Goal: Information Seeking & Learning: Compare options

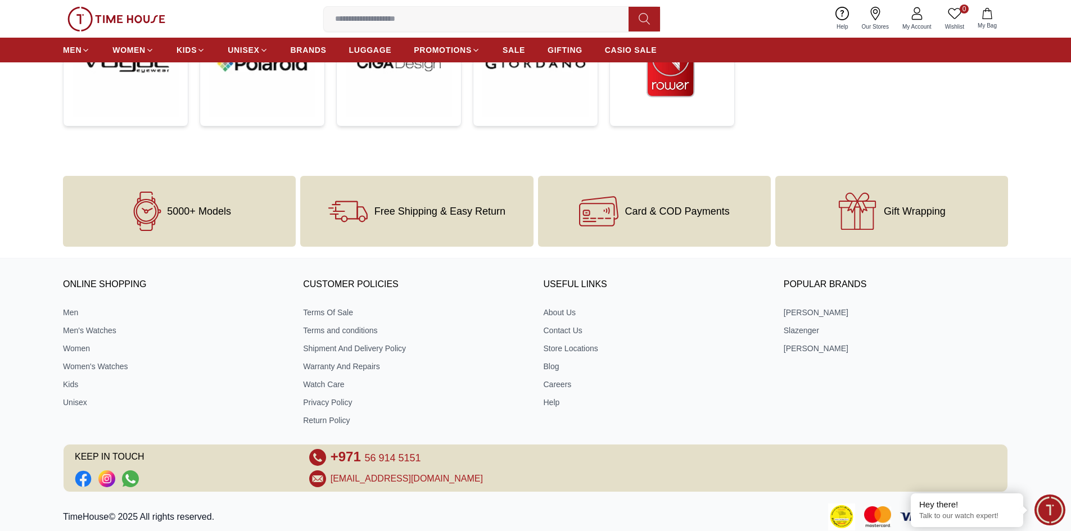
scroll to position [674, 0]
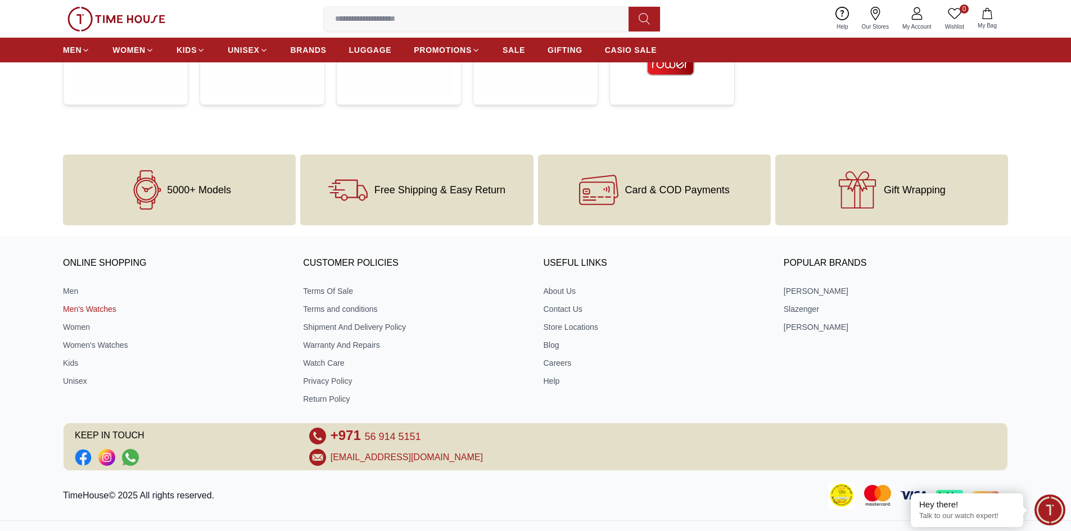
click at [102, 309] on link "Men's Watches" at bounding box center [175, 308] width 224 height 11
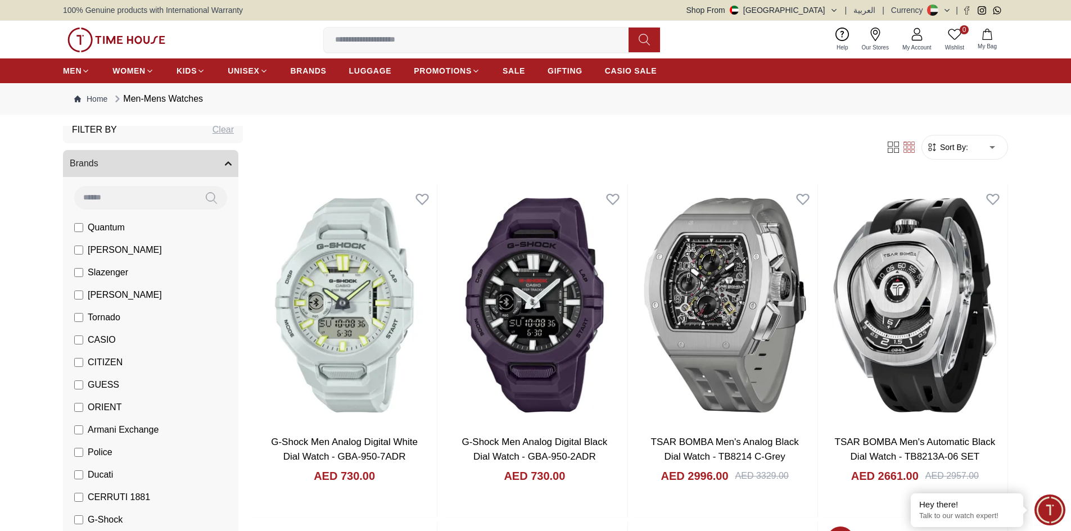
scroll to position [56, 0]
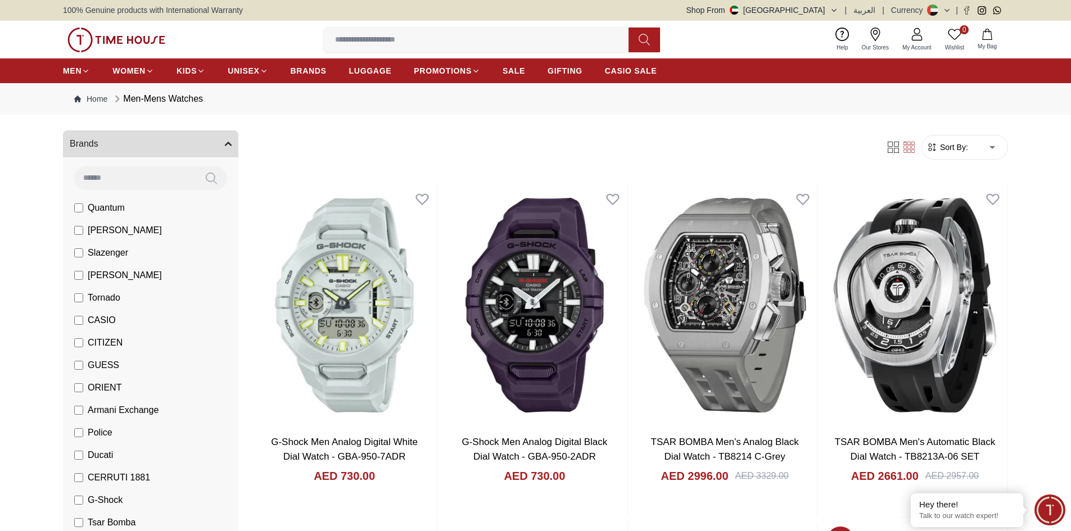
click at [147, 413] on span "Armani Exchange" at bounding box center [123, 409] width 71 height 13
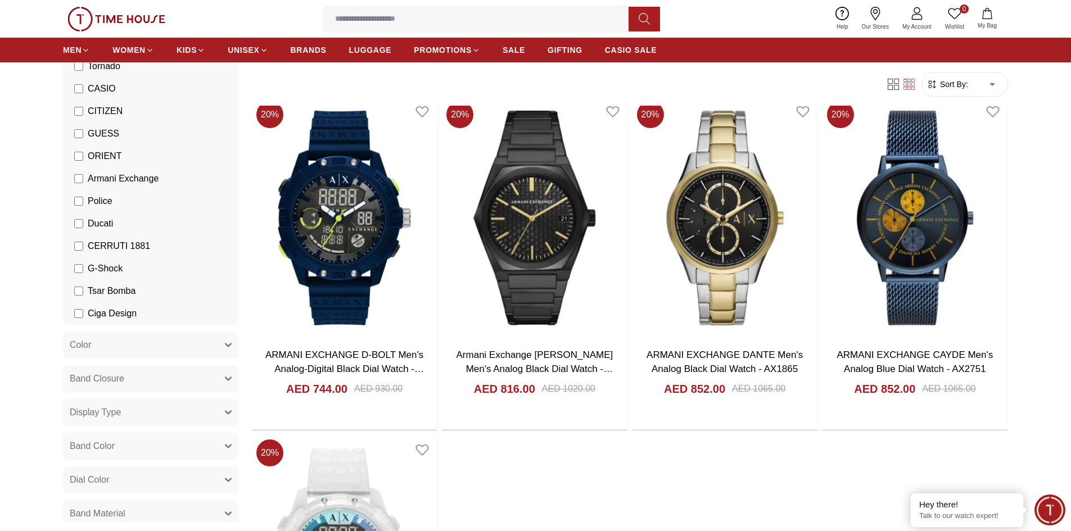
scroll to position [450, 0]
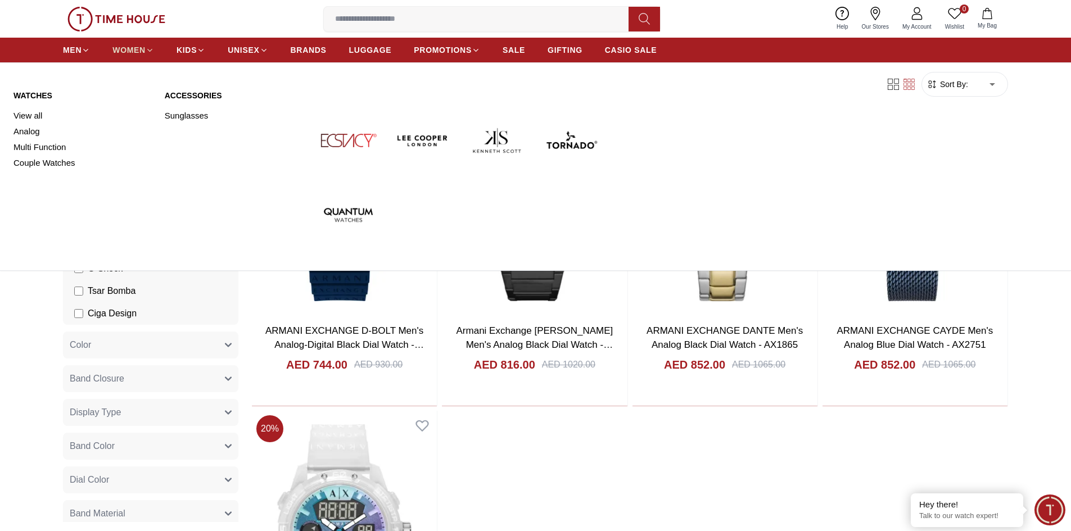
click at [147, 49] on icon at bounding box center [150, 50] width 8 height 8
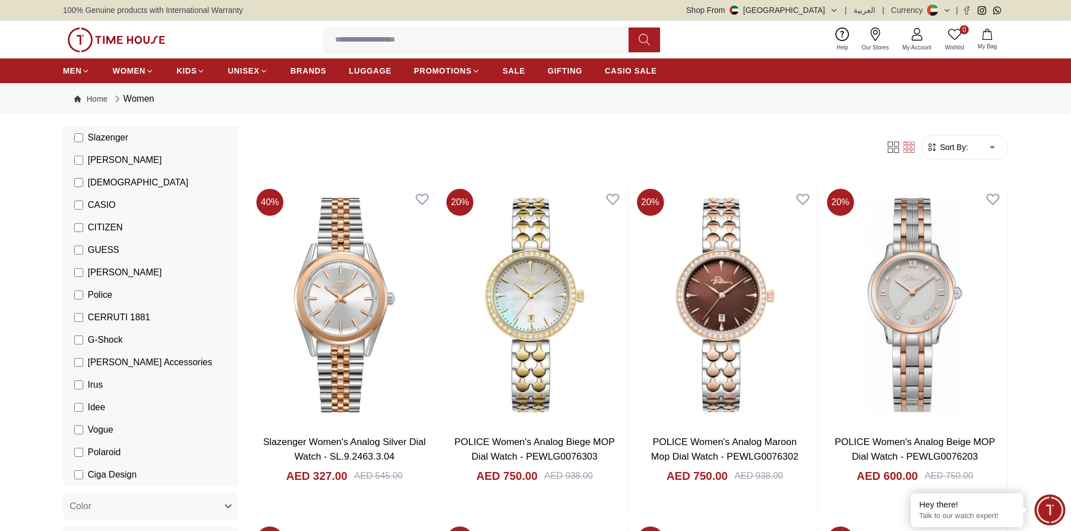
scroll to position [169, 0]
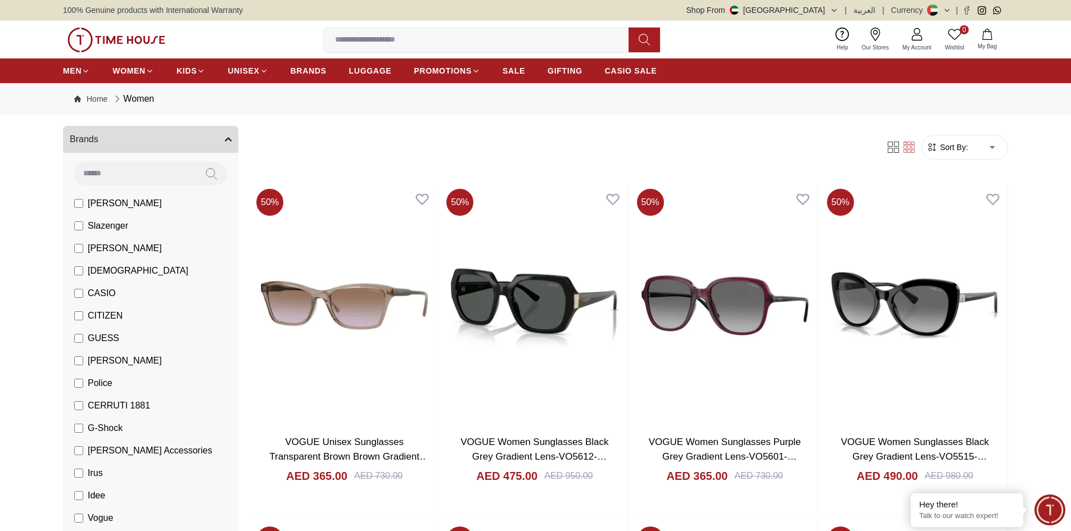
scroll to position [56, 0]
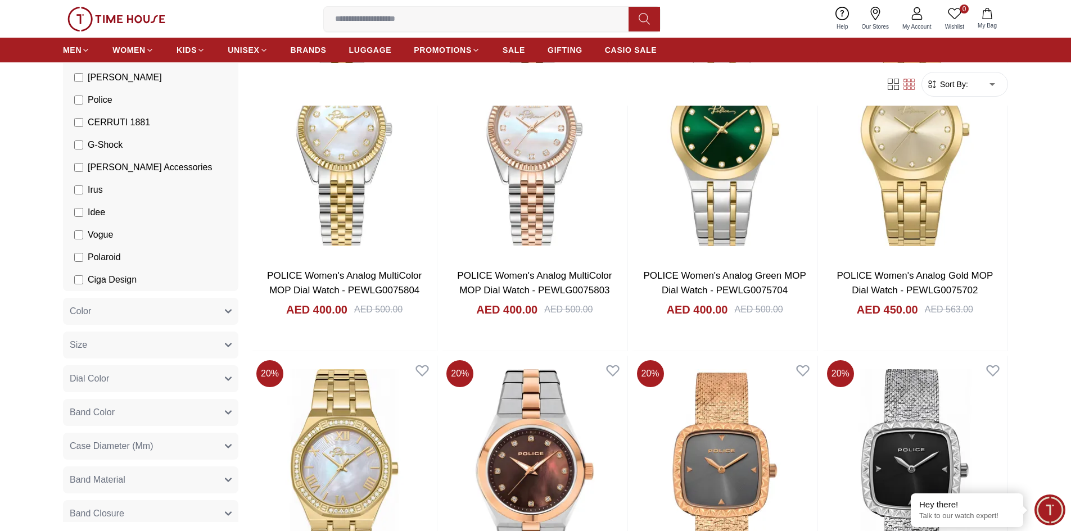
scroll to position [843, 0]
